Goal: Transaction & Acquisition: Purchase product/service

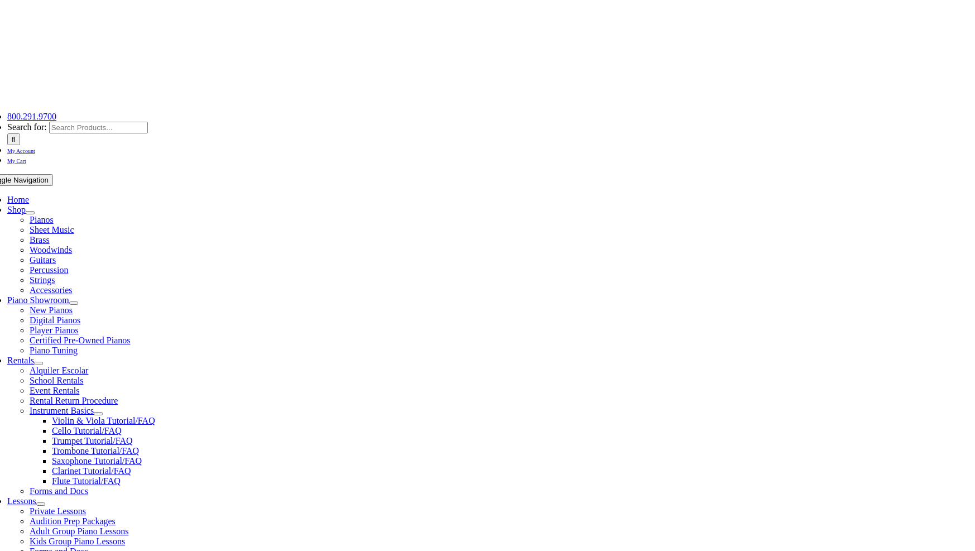
scroll to position [223, 0]
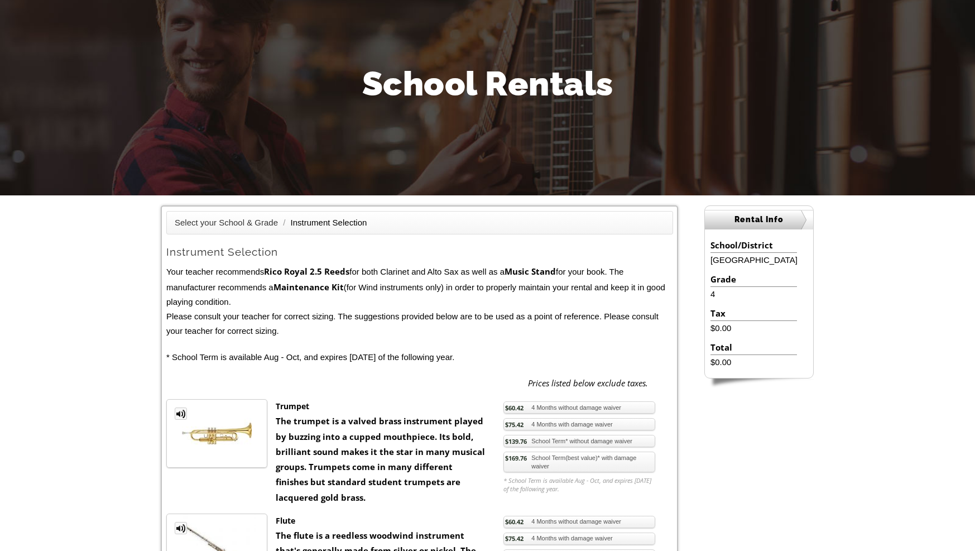
scroll to position [223, 0]
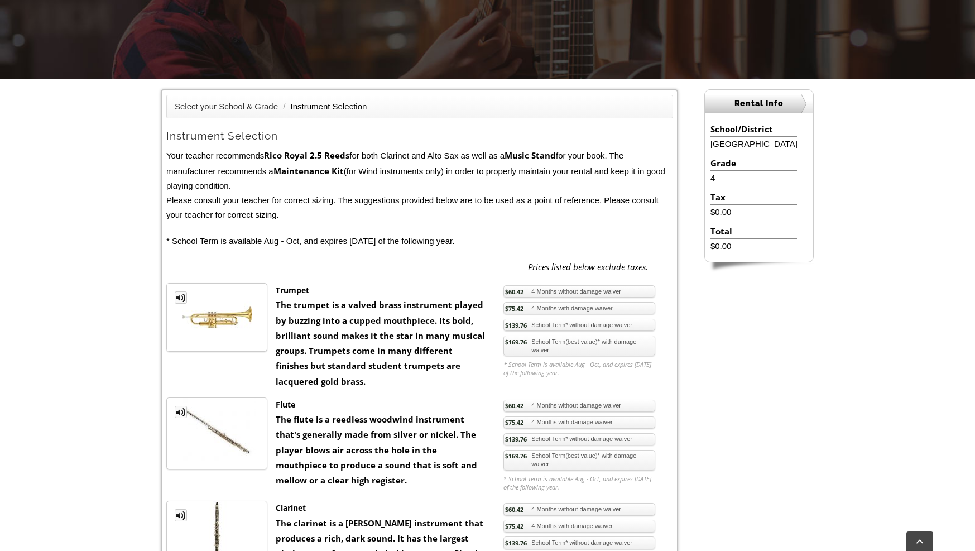
click at [540, 337] on link "$169.76 School Term(best value)* with damage waiver" at bounding box center [579, 345] width 152 height 21
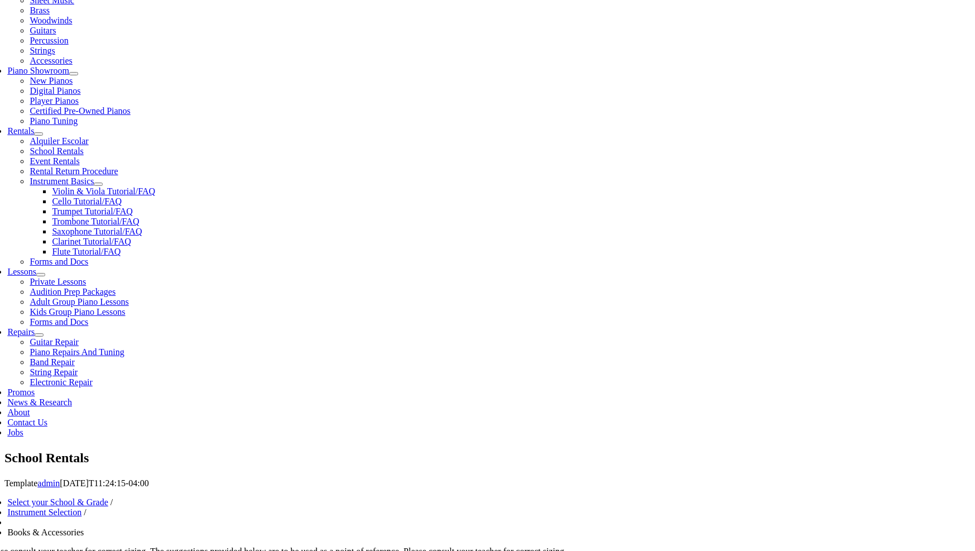
scroll to position [279, 0]
checkbox input"] "true"
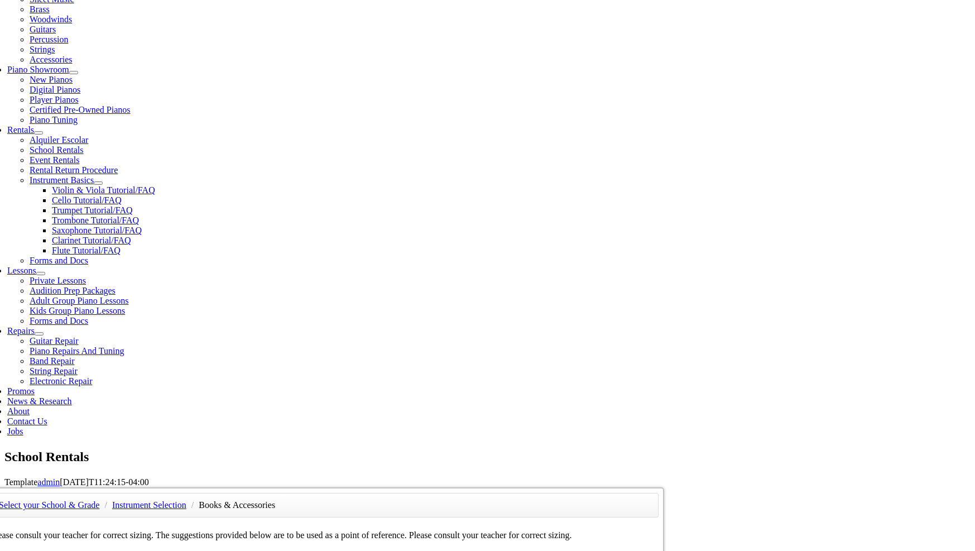
checkbox input"] "true"
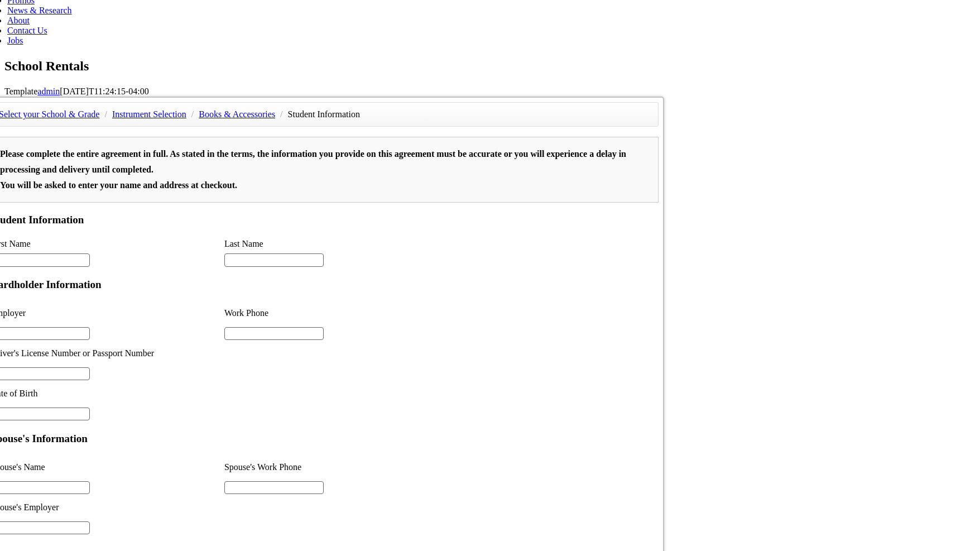
scroll to position [1, 0]
type input "1"
drag, startPoint x: 286, startPoint y: 337, endPoint x: 424, endPoint y: 32, distance: 333.7
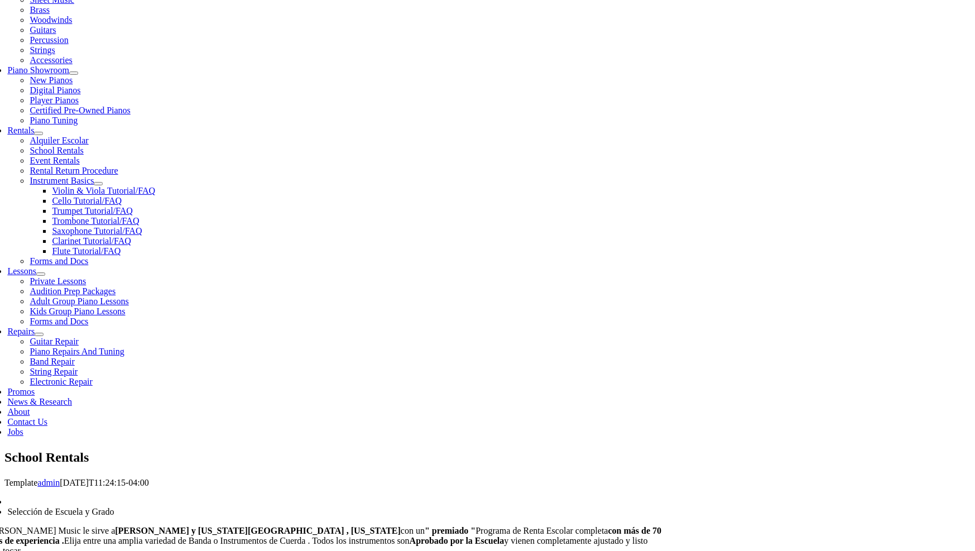
scroll to position [279, 0]
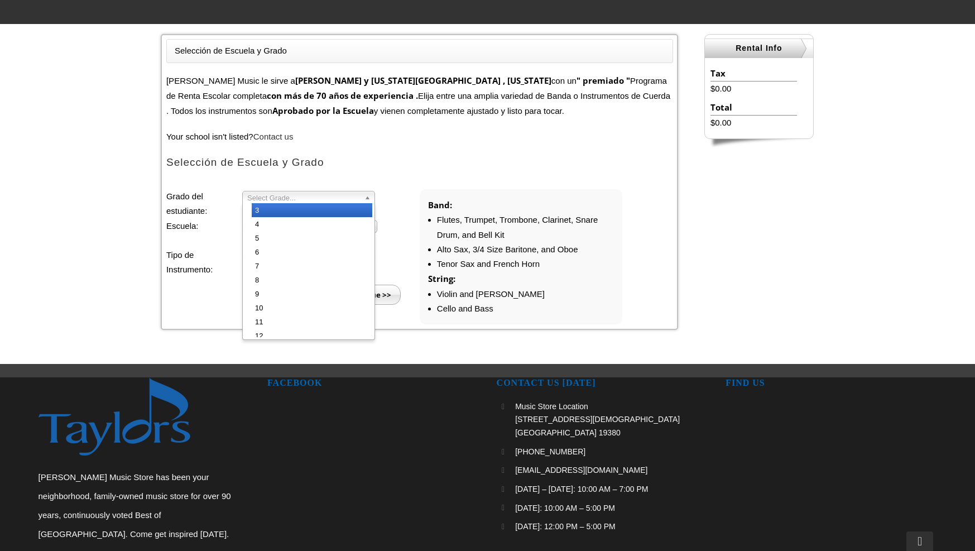
click at [301, 194] on span "Select Grade..." at bounding box center [303, 197] width 113 height 13
click at [295, 221] on li "4" at bounding box center [312, 224] width 121 height 14
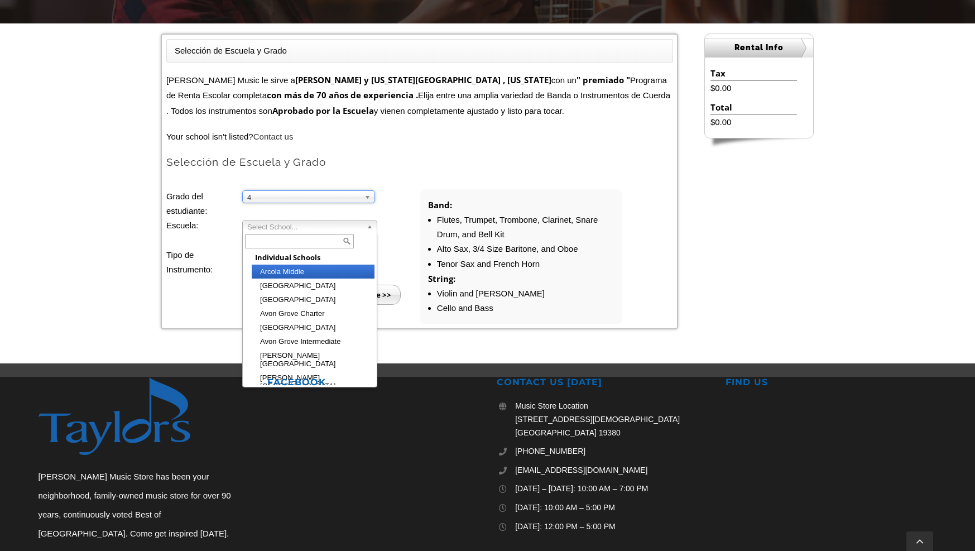
click at [295, 227] on span "Select School..." at bounding box center [304, 226] width 115 height 13
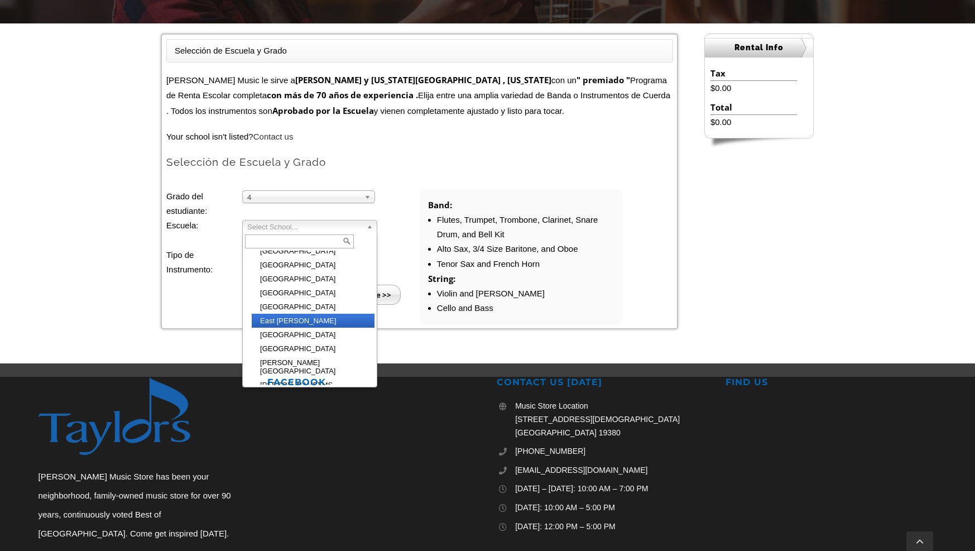
scroll to position [380, 0]
click at [309, 392] on li "[GEOGRAPHIC_DATA][PERSON_NAME]" at bounding box center [313, 399] width 123 height 14
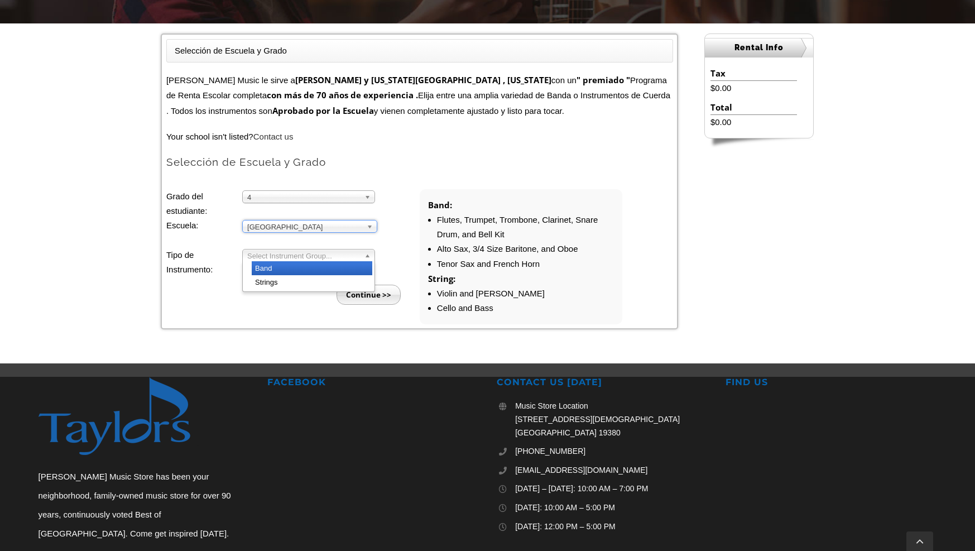
click at [294, 253] on span "Select Instrument Group..." at bounding box center [303, 255] width 113 height 13
click at [290, 266] on li "Band" at bounding box center [312, 268] width 121 height 14
click at [342, 257] on span "Band" at bounding box center [303, 255] width 113 height 13
click at [327, 280] on li "Strings" at bounding box center [312, 282] width 121 height 14
click at [371, 296] on input "Continue >>" at bounding box center [369, 295] width 64 height 20
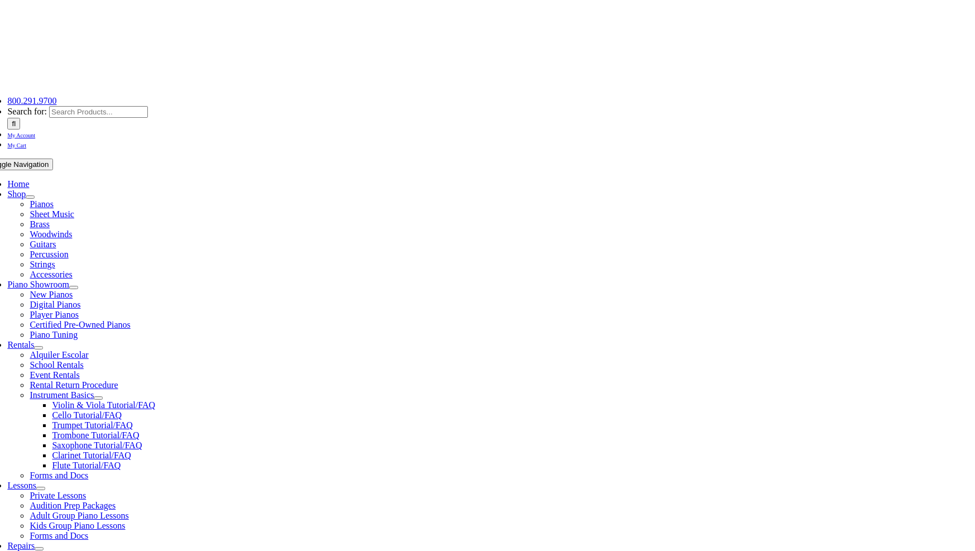
scroll to position [223, 0]
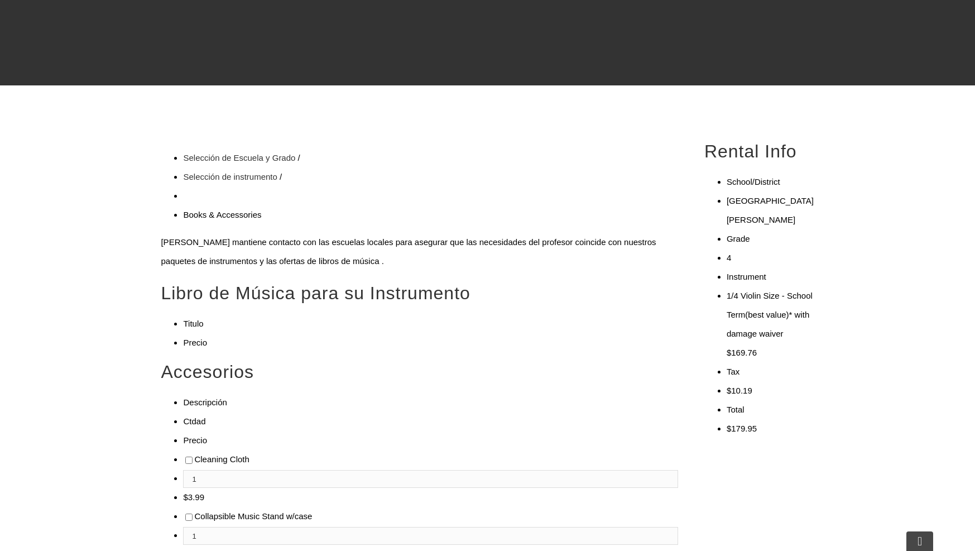
scroll to position [223, 0]
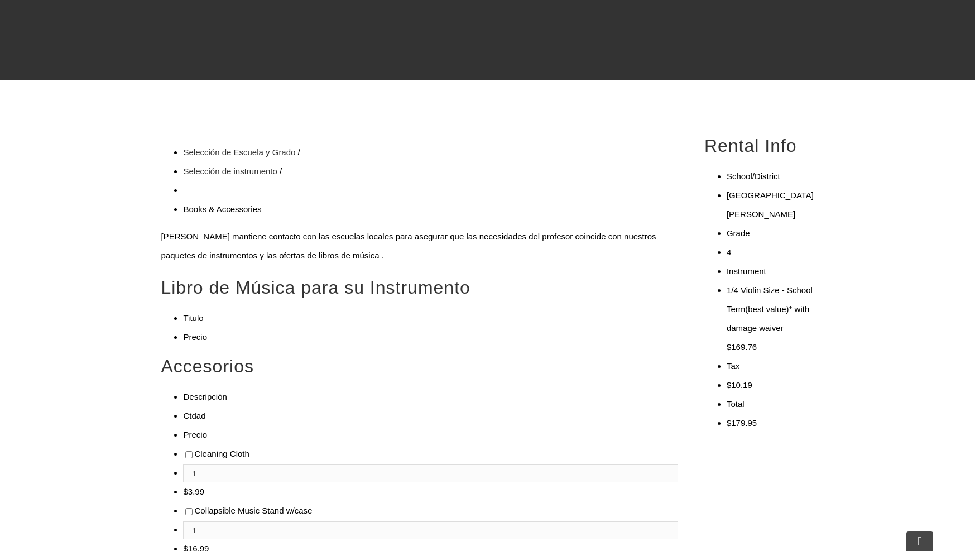
click at [185, 451] on input"] "checkbox" at bounding box center [188, 454] width 7 height 7
checkbox input"] "true"
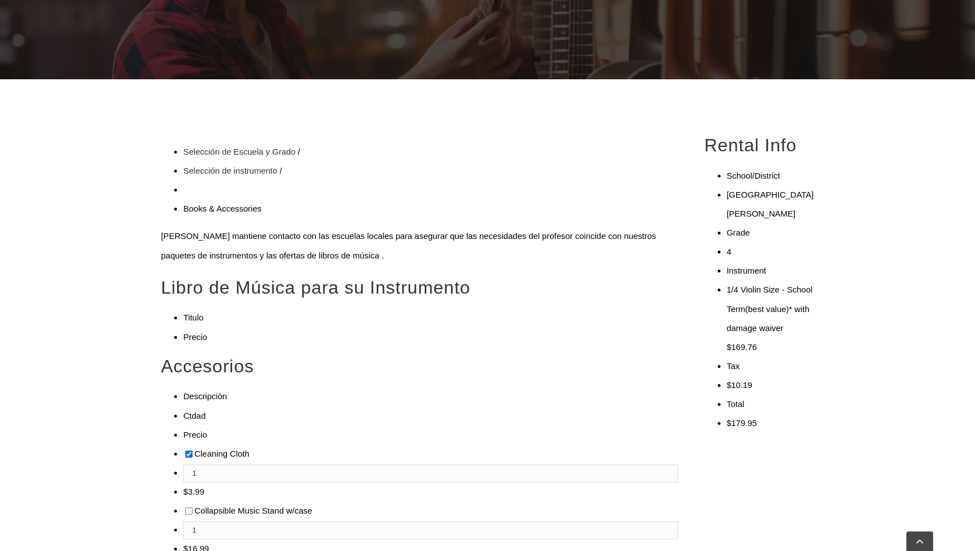
click at [185, 507] on input"] "checkbox" at bounding box center [188, 510] width 7 height 7
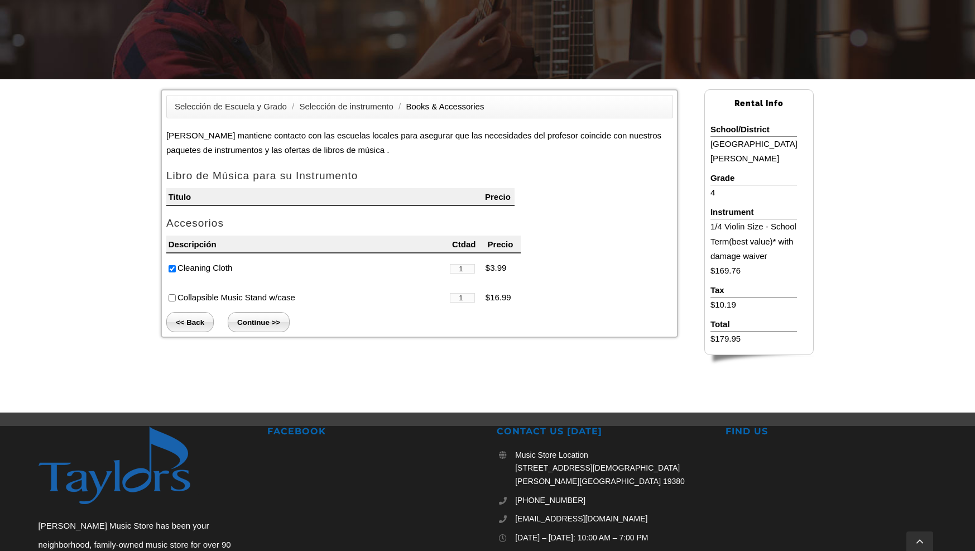
checkbox input"] "true"
click at [256, 324] on input "Continue >>" at bounding box center [260, 322] width 64 height 20
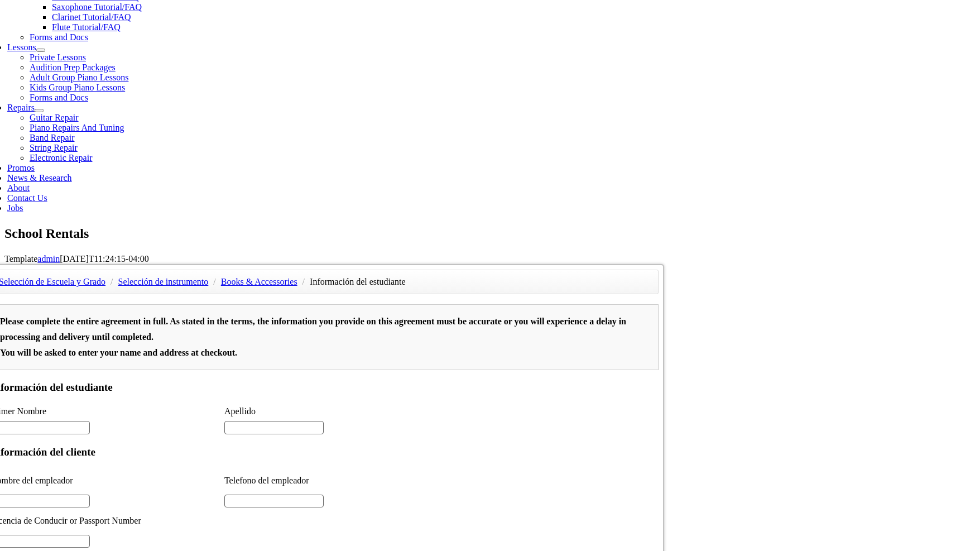
scroll to position [335, 0]
type input "Page 2"
